Goal: Find contact information: Find contact information

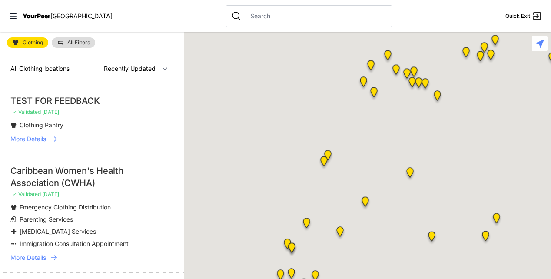
select select "recentlyUpdated"
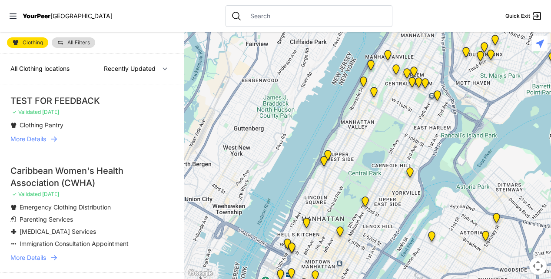
click at [73, 44] on span "All Filters" at bounding box center [78, 42] width 23 height 5
click at [76, 43] on div "Clothing All Filters All Clothing locations Nearby Recently Updated Most Servic…" at bounding box center [92, 155] width 184 height 247
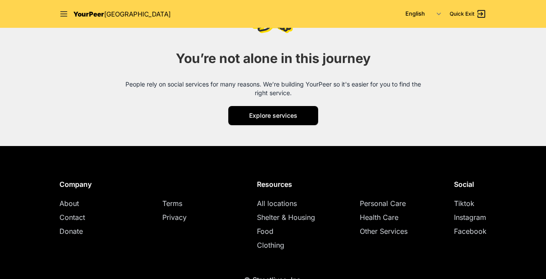
scroll to position [1157, 0]
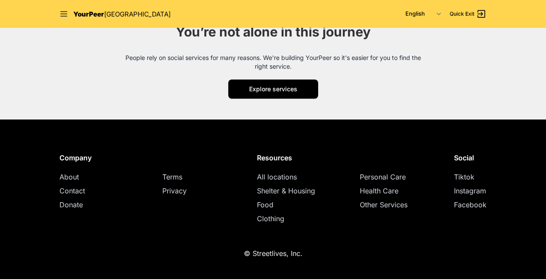
click at [281, 175] on span "All locations" at bounding box center [277, 176] width 40 height 9
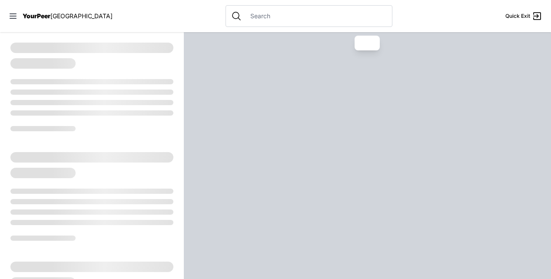
select select "recentlyUpdated"
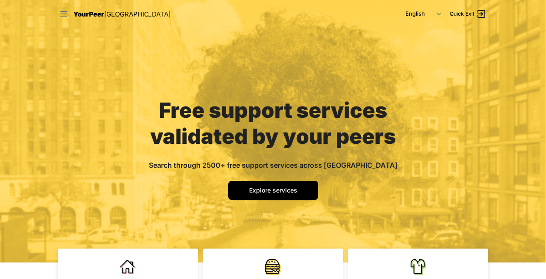
click at [61, 11] on icon at bounding box center [64, 14] width 9 height 9
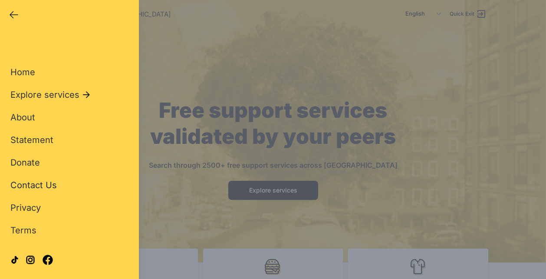
click at [45, 188] on span "Contact Us" at bounding box center [33, 185] width 46 height 10
